Goal: Task Accomplishment & Management: Use online tool/utility

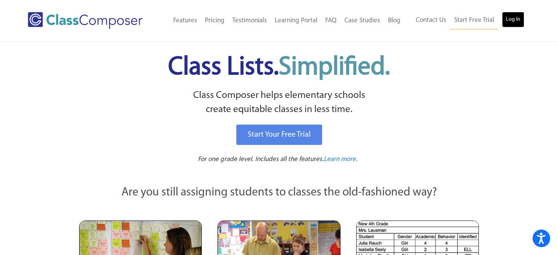
click at [515, 25] on link "Log In" at bounding box center [513, 20] width 22 height 16
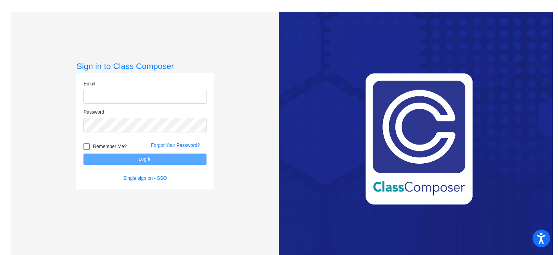
type input "[EMAIL_ADDRESS][DOMAIN_NAME]"
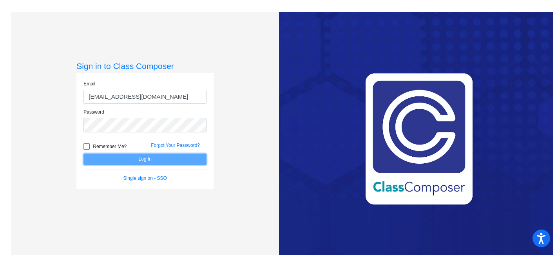
click at [164, 161] on button "Log In" at bounding box center [144, 159] width 123 height 11
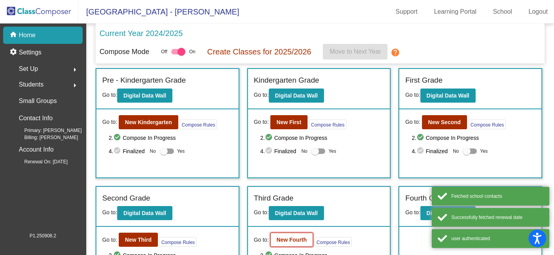
click at [281, 239] on b "New Fourth" at bounding box center [292, 240] width 30 height 6
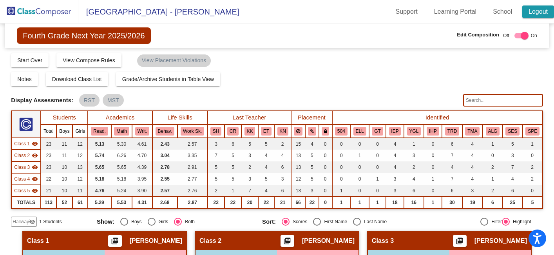
click at [539, 17] on link "Logout" at bounding box center [538, 11] width 32 height 13
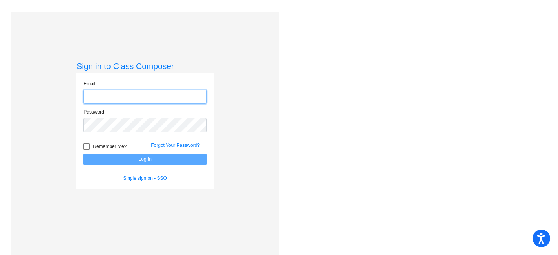
type input "[EMAIL_ADDRESS][DOMAIN_NAME]"
